Goal: Navigation & Orientation: Understand site structure

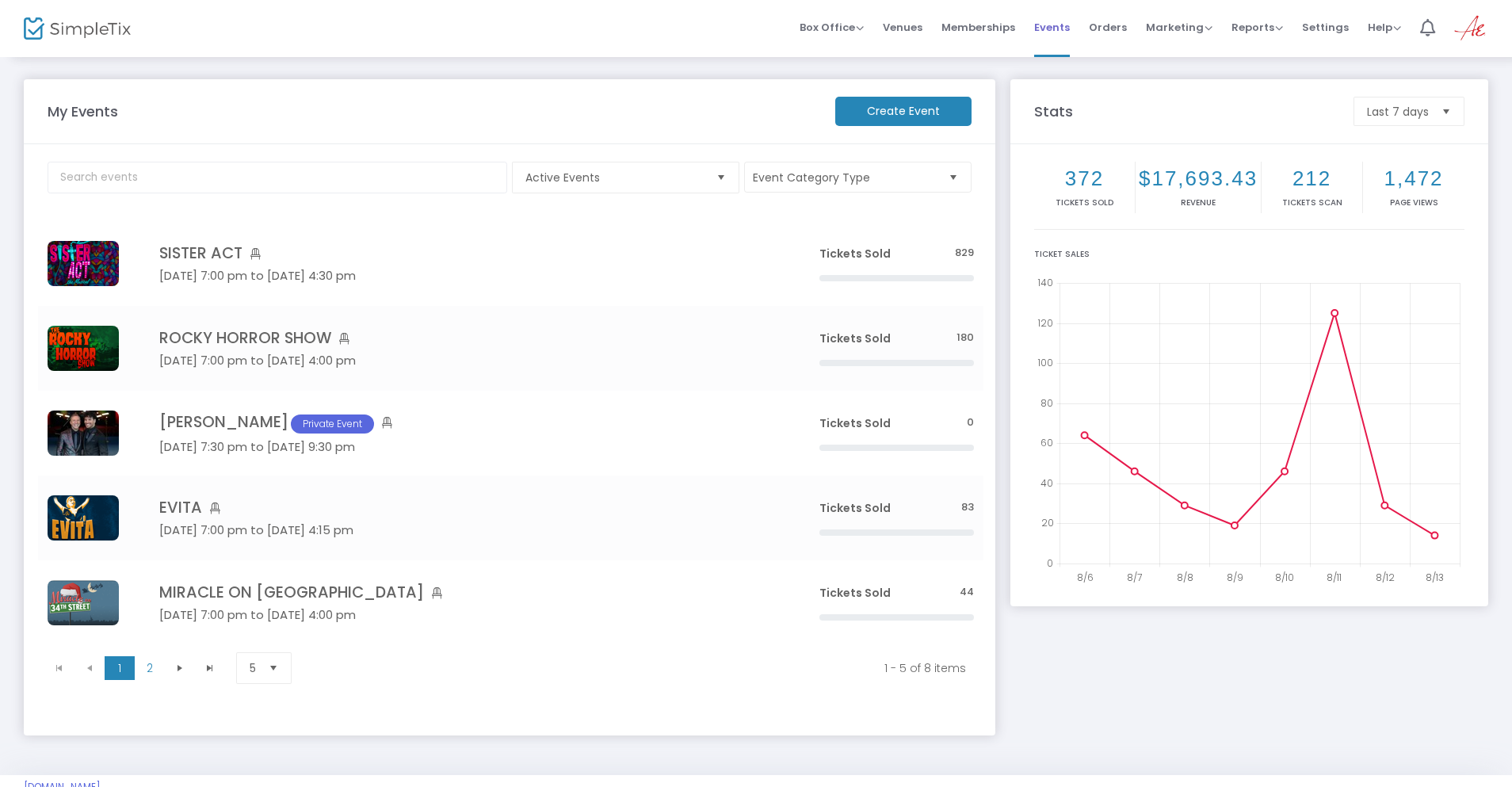
click at [1061, 26] on span "Events" at bounding box center [1052, 27] width 36 height 40
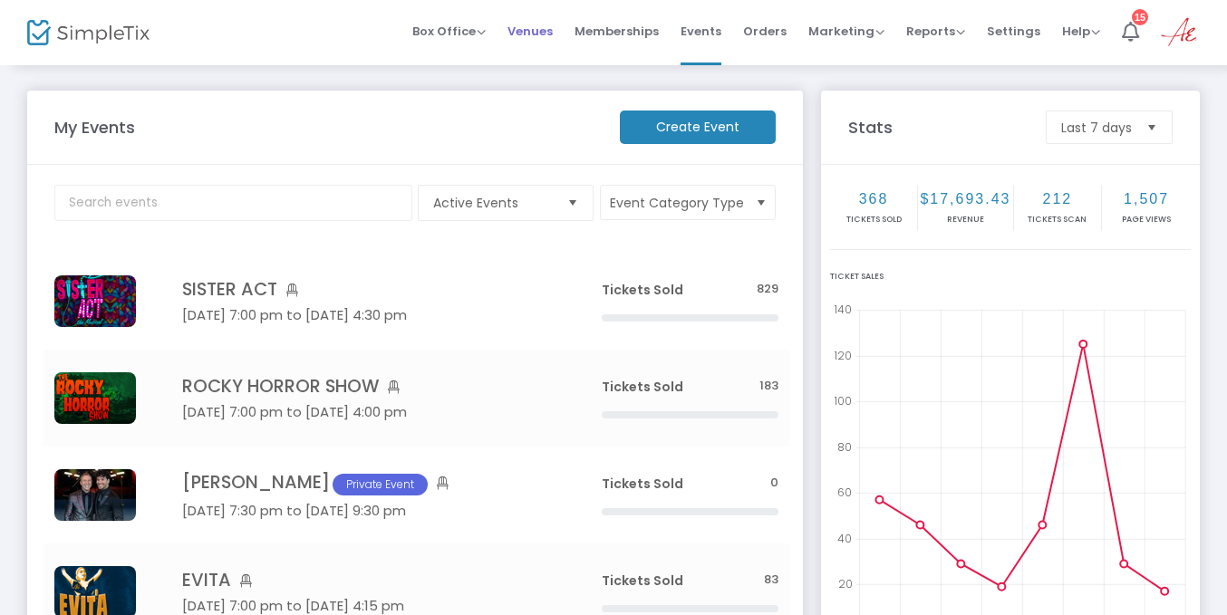
click at [528, 25] on span "Venues" at bounding box center [530, 31] width 45 height 46
